Goal: Information Seeking & Learning: Learn about a topic

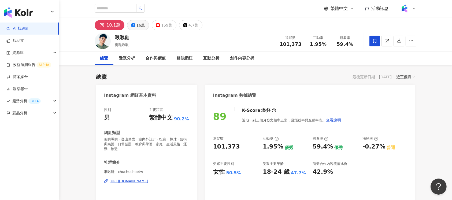
click at [139, 25] on div "16萬" at bounding box center [140, 25] width 9 height 8
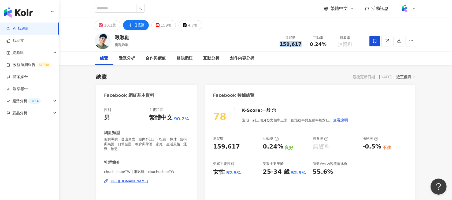
drag, startPoint x: 282, startPoint y: 45, endPoint x: 301, endPoint y: 45, distance: 19.3
click at [301, 45] on div "159,617" at bounding box center [291, 44] width 22 height 5
drag, startPoint x: 164, startPoint y: 184, endPoint x: 161, endPoint y: 182, distance: 3.9
drag, startPoint x: 309, startPoint y: 44, endPoint x: 324, endPoint y: 44, distance: 15.3
click at [324, 44] on div "0.24%" at bounding box center [318, 44] width 20 height 5
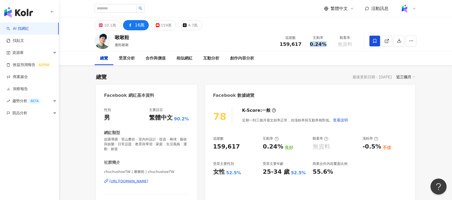
copy span "0.24%"
drag, startPoint x: 362, startPoint y: 147, endPoint x: 380, endPoint y: 147, distance: 17.7
click at [380, 147] on div "追蹤數 159,617 互動率 0.24% 良好 觀看率 無資料 漲粉率 -0.5% 不佳 受眾主要性別 女性 52.5% 受眾主要年齡 25-34 歲 52…" at bounding box center [310, 156] width 194 height 40
copy div "-0.5%"
click at [106, 24] on div "10.1萬" at bounding box center [110, 25] width 12 height 8
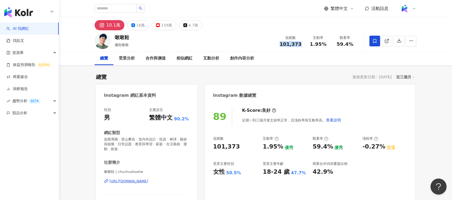
drag, startPoint x: 281, startPoint y: 43, endPoint x: 300, endPoint y: 45, distance: 19.5
click at [300, 45] on div "101,373" at bounding box center [291, 44] width 22 height 5
copy span "101,373"
